Goal: Transaction & Acquisition: Purchase product/service

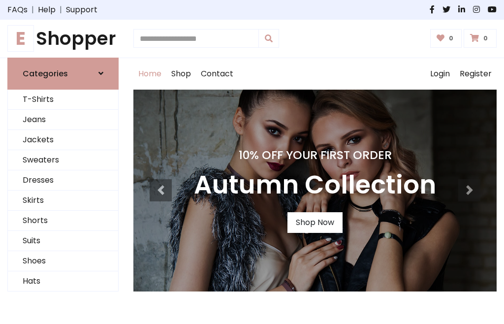
click at [252, 162] on h4 "10% Off Your First Order" at bounding box center [315, 155] width 242 height 14
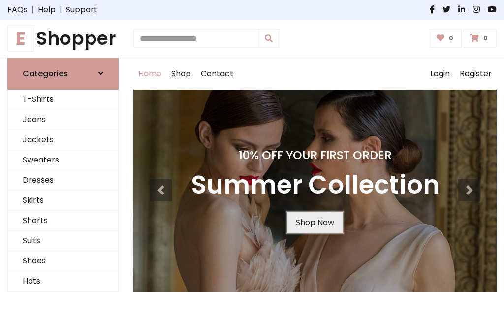
click at [314, 222] on link "Shop Now" at bounding box center [314, 222] width 55 height 21
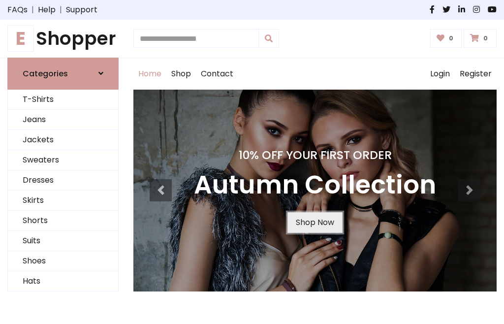
click at [314, 222] on link "Shop Now" at bounding box center [314, 222] width 55 height 21
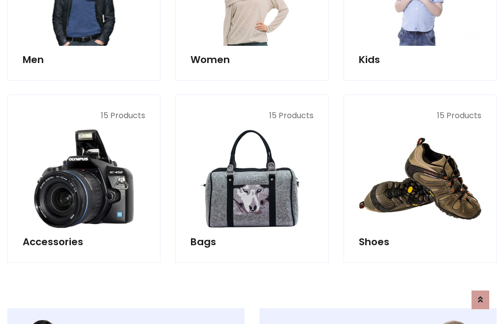
scroll to position [981, 0]
